Goal: Transaction & Acquisition: Purchase product/service

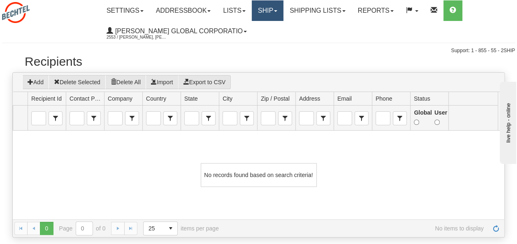
click at [272, 14] on link "Ship" at bounding box center [268, 10] width 32 height 21
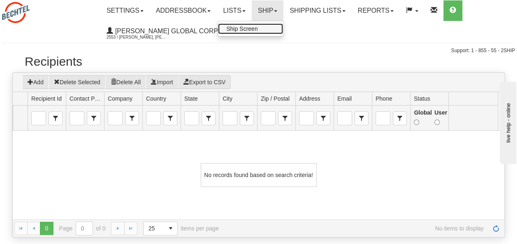
click at [245, 31] on span "Ship Screen" at bounding box center [241, 29] width 31 height 7
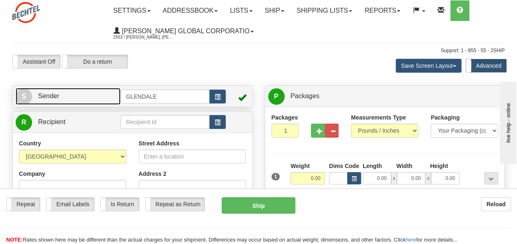
click at [30, 92] on span "S" at bounding box center [24, 96] width 16 height 16
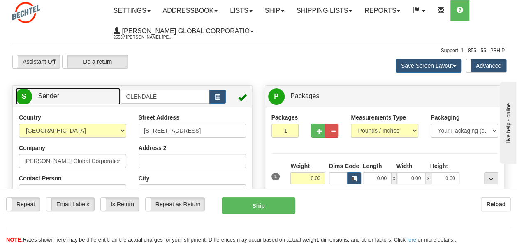
click at [31, 96] on span "S" at bounding box center [24, 96] width 16 height 16
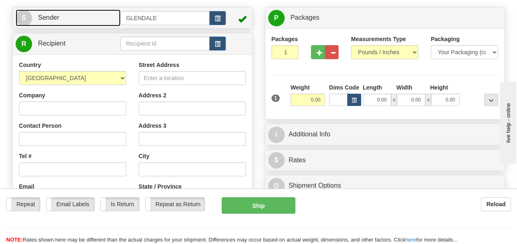
scroll to position [82, 0]
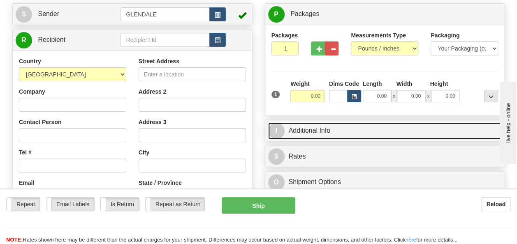
click at [293, 132] on link "I Additional Info" at bounding box center [385, 131] width 234 height 17
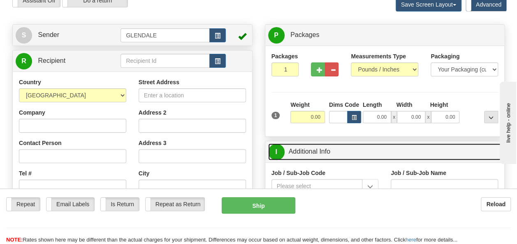
scroll to position [41, 0]
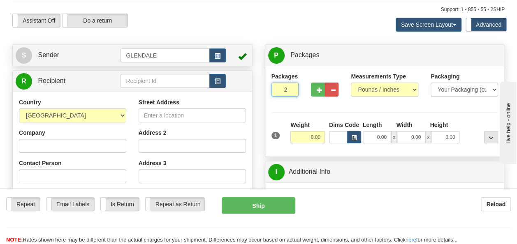
click at [291, 89] on input "2" at bounding box center [286, 90] width 28 height 14
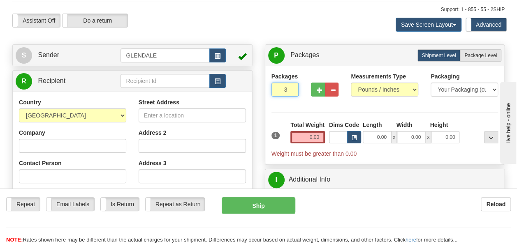
click at [290, 91] on input "3" at bounding box center [286, 90] width 28 height 14
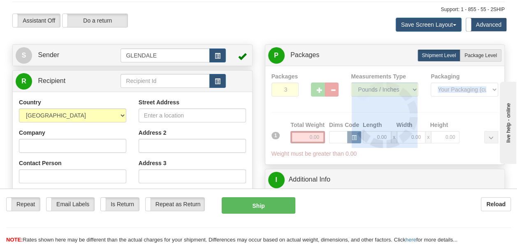
click at [290, 91] on div at bounding box center [385, 115] width 227 height 86
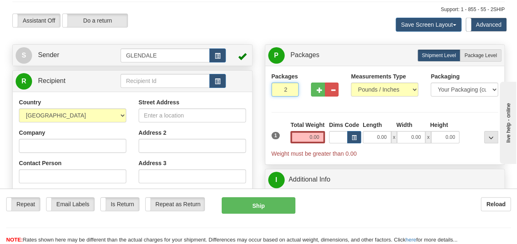
click at [290, 91] on input "2" at bounding box center [286, 90] width 28 height 14
click at [290, 91] on input "1" at bounding box center [286, 90] width 28 height 14
click at [290, 91] on input "0" at bounding box center [286, 90] width 28 height 14
type input "1"
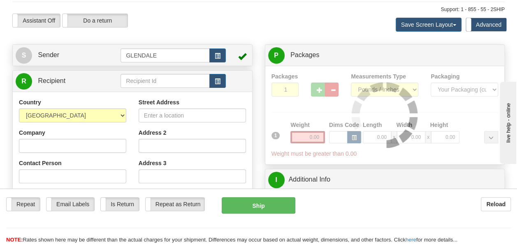
click at [295, 107] on div at bounding box center [385, 115] width 227 height 86
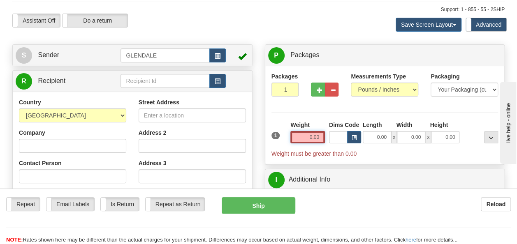
click at [315, 138] on input "0.00" at bounding box center [307, 137] width 35 height 12
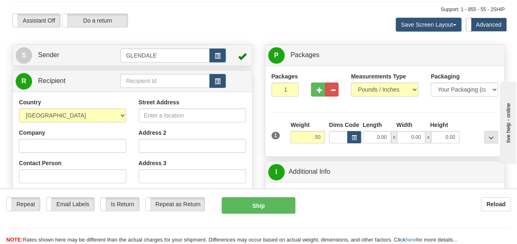
type input "0.50"
click at [327, 106] on div "Packages 1 1 Measurements Type" at bounding box center [385, 111] width 227 height 78
click at [455, 90] on select "Your Packaging (customer supplied) Envelope (carrier supplied) Pack (carrier su…" at bounding box center [464, 90] width 67 height 14
select select "2"
click at [431, 83] on select "Your Packaging (customer supplied) Envelope (carrier supplied) Pack (carrier su…" at bounding box center [464, 90] width 67 height 14
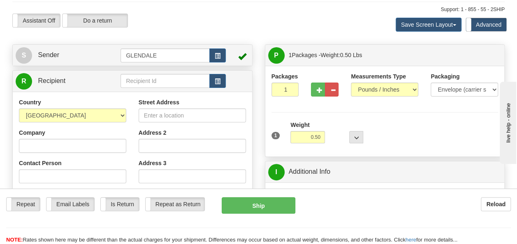
click at [419, 116] on div "Packages 1 1 Measurements Type" at bounding box center [385, 111] width 227 height 78
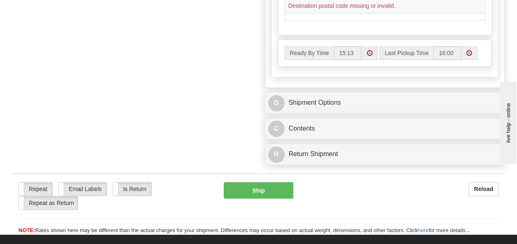
scroll to position [494, 0]
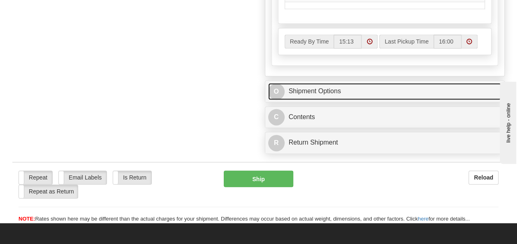
click at [304, 88] on link "O Shipment Options" at bounding box center [385, 91] width 234 height 17
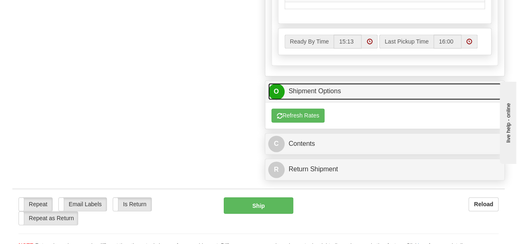
click at [304, 87] on link "O Shipment Options" at bounding box center [385, 91] width 234 height 17
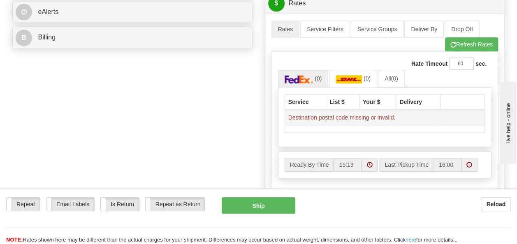
scroll to position [329, 0]
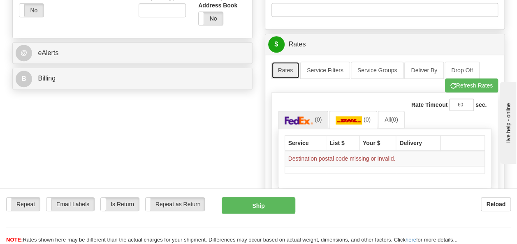
click at [282, 74] on link "Rates" at bounding box center [286, 70] width 28 height 17
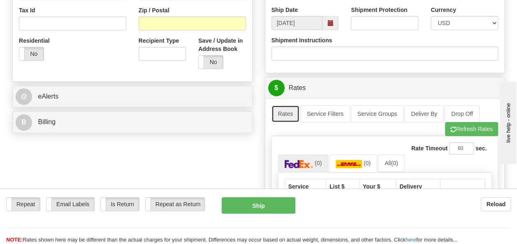
scroll to position [247, 0]
